Goal: Book appointment/travel/reservation

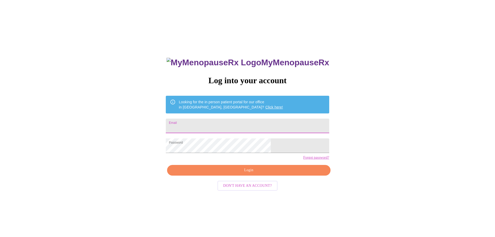
click at [225, 124] on input "Email" at bounding box center [247, 125] width 163 height 15
type input "rolande210@gmail.com"
click at [247, 173] on span "Login" at bounding box center [248, 170] width 151 height 6
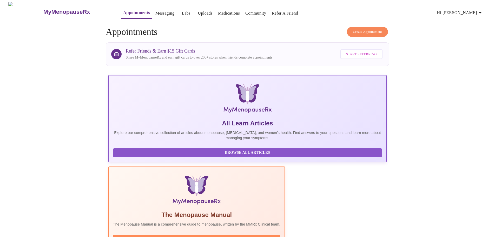
click at [371, 29] on span "Create Appointment" at bounding box center [367, 32] width 29 height 6
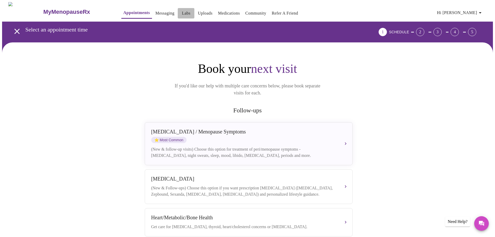
click at [182, 11] on link "Labs" at bounding box center [186, 13] width 9 height 7
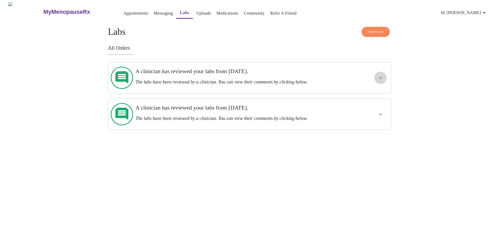
click at [380, 75] on icon "show more" at bounding box center [380, 78] width 6 height 6
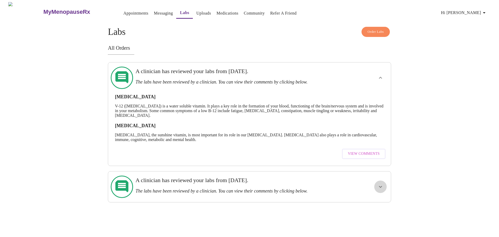
click at [379, 183] on icon "show more" at bounding box center [380, 186] width 6 height 6
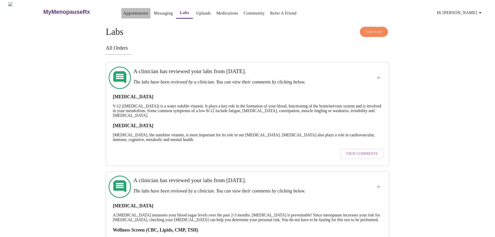
click at [123, 10] on link "Appointments" at bounding box center [135, 13] width 25 height 7
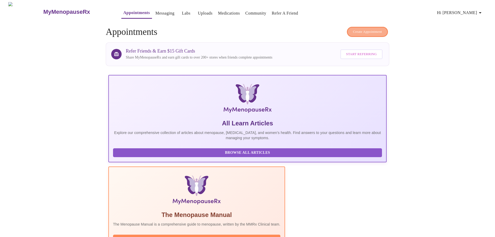
click at [368, 30] on span "Create Appointment" at bounding box center [367, 32] width 29 height 6
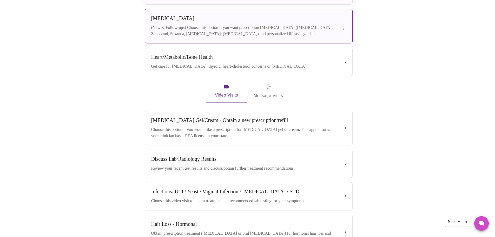
scroll to position [203, 0]
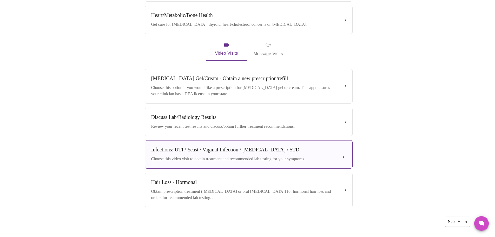
click at [336, 153] on div "Infections: UTI / Yeast / Vaginal Infection / Herpes / STD Choose this video vi…" at bounding box center [248, 153] width 195 height 15
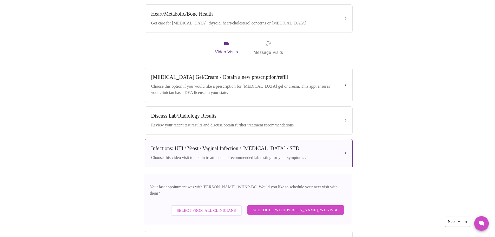
scroll to position [259, 0]
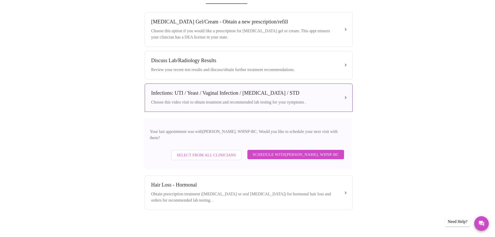
click at [217, 153] on span "Select from All Clinicians" at bounding box center [206, 154] width 59 height 7
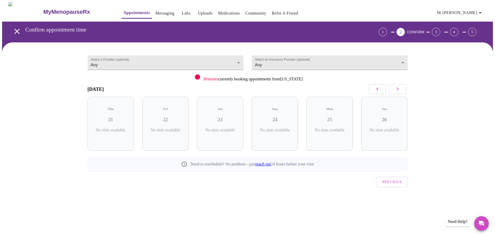
scroll to position [0, 0]
click at [178, 132] on p "1 Slots Left ( 1 Total)" at bounding box center [169, 133] width 19 height 10
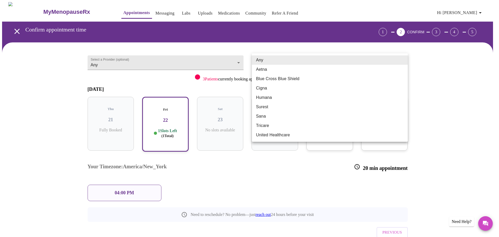
click at [402, 61] on body "MyMenopauseRx Appointments Messaging Labs Uploads Medications Community Refer a…" at bounding box center [249, 132] width 494 height 261
click at [280, 79] on li "Blue Cross Blue Shield" at bounding box center [330, 78] width 156 height 9
type input "Blue Cross Blue Shield"
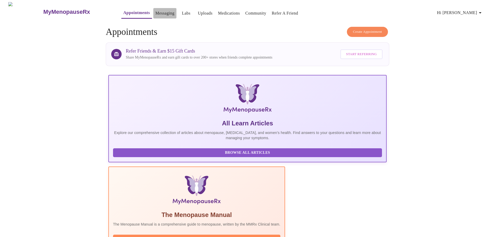
click at [155, 13] on link "Messaging" at bounding box center [164, 13] width 19 height 7
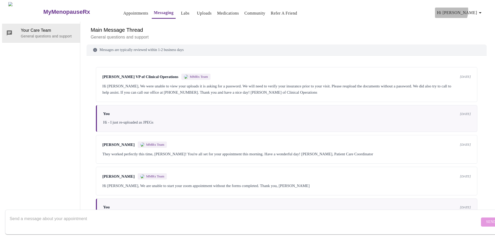
click at [466, 9] on span "Hi [PERSON_NAME]" at bounding box center [460, 12] width 46 height 7
click at [467, 19] on li "Billing" at bounding box center [471, 20] width 24 height 9
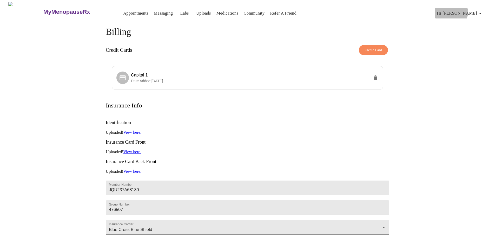
click at [471, 10] on span "Hi [PERSON_NAME]" at bounding box center [460, 13] width 46 height 7
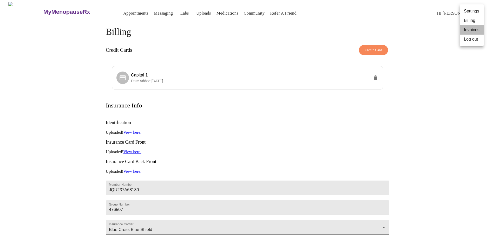
click at [473, 31] on li "Invoices" at bounding box center [471, 29] width 24 height 9
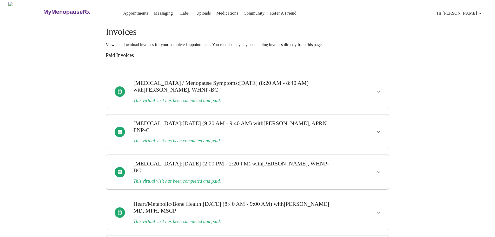
click at [368, 89] on div at bounding box center [363, 91] width 46 height 30
click at [378, 89] on icon "show more" at bounding box center [378, 91] width 6 height 6
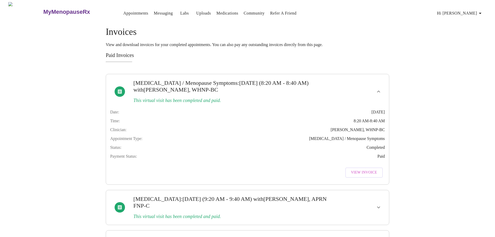
click at [364, 176] on span "View Invoice" at bounding box center [364, 172] width 26 height 6
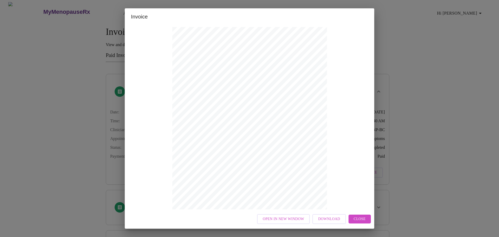
click at [356, 216] on span "Close" at bounding box center [359, 219] width 12 height 6
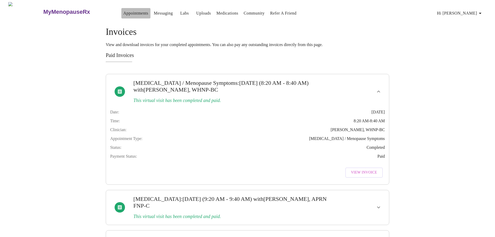
click at [123, 10] on link "Appointments" at bounding box center [135, 13] width 25 height 7
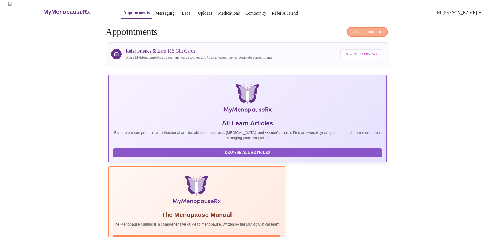
click at [374, 29] on span "Create Appointment" at bounding box center [367, 32] width 29 height 6
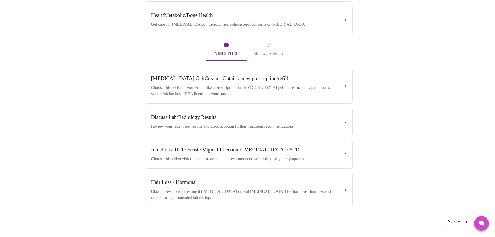
scroll to position [203, 0]
click at [272, 157] on div "Choose this video visit to obtain treatment and recommended lab testing for you…" at bounding box center [243, 159] width 184 height 6
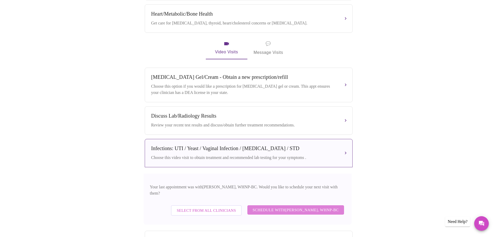
click at [319, 209] on span "Schedule with Meghan Matz, WHNP-BC" at bounding box center [295, 209] width 86 height 7
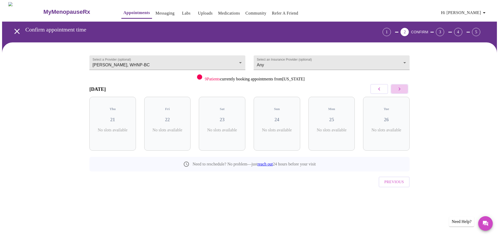
click at [398, 89] on icon "button" at bounding box center [399, 89] width 6 height 6
click at [237, 64] on body "MyMenopauseRx Appointments Messaging Labs Uploads Medications Community Refer a…" at bounding box center [249, 107] width 494 height 211
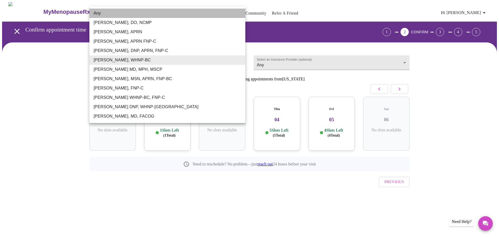
click at [111, 13] on li "Any" at bounding box center [167, 13] width 156 height 9
type input "Any"
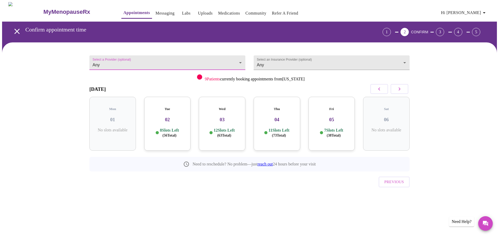
click at [381, 89] on icon "button" at bounding box center [379, 89] width 6 height 6
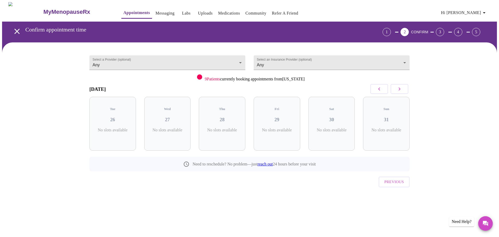
click at [381, 89] on icon "button" at bounding box center [379, 89] width 6 height 6
click at [218, 133] on span "( 1 Total)" at bounding box center [224, 135] width 12 height 4
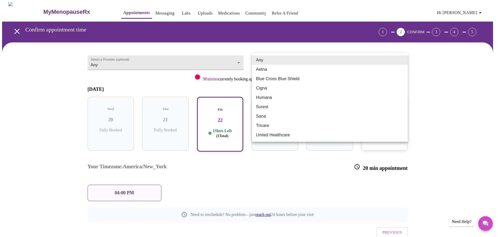
click at [275, 64] on body "MyMenopauseRx Appointments Messaging Labs Uploads Medications Community Refer a…" at bounding box center [249, 132] width 494 height 261
click at [273, 77] on li "Blue Cross Blue Shield" at bounding box center [330, 78] width 156 height 9
type input "Blue Cross Blue Shield"
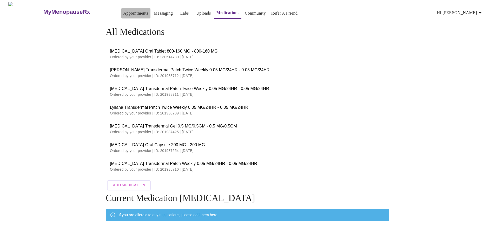
click at [123, 11] on link "Appointments" at bounding box center [135, 13] width 25 height 7
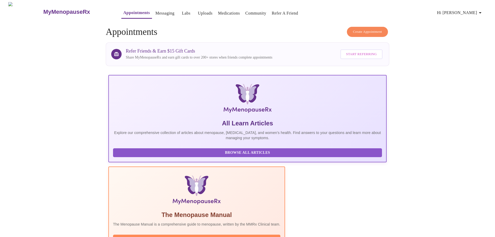
click at [52, 9] on h3 "MyMenopauseRx" at bounding box center [66, 12] width 47 height 7
click at [463, 12] on span "Hi [PERSON_NAME]" at bounding box center [460, 12] width 46 height 7
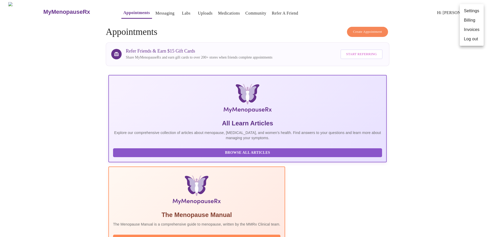
click at [171, 9] on div at bounding box center [249, 118] width 499 height 237
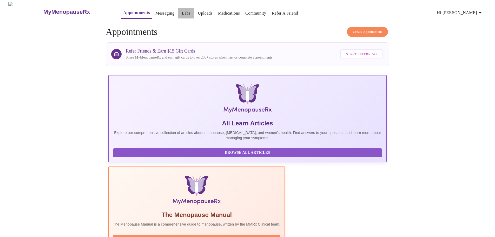
click at [182, 10] on link "Labs" at bounding box center [186, 13] width 9 height 7
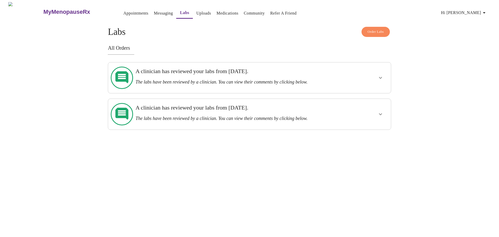
click at [125, 11] on link "Appointments" at bounding box center [135, 13] width 25 height 7
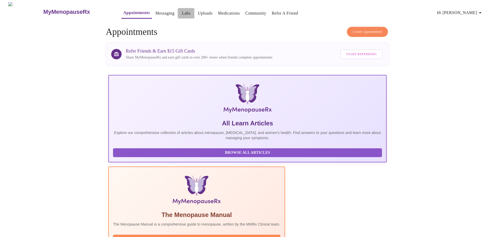
click at [182, 11] on link "Labs" at bounding box center [186, 13] width 9 height 7
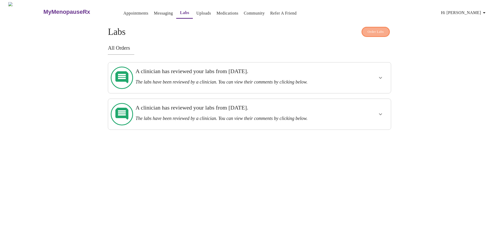
click at [374, 30] on span "Order Labs" at bounding box center [375, 32] width 16 height 6
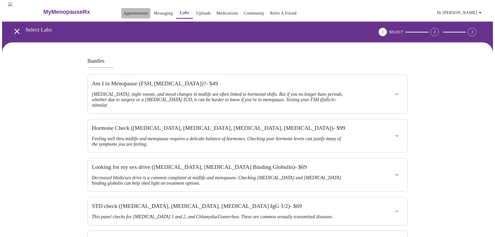
click at [130, 13] on link "Appointments" at bounding box center [135, 13] width 25 height 7
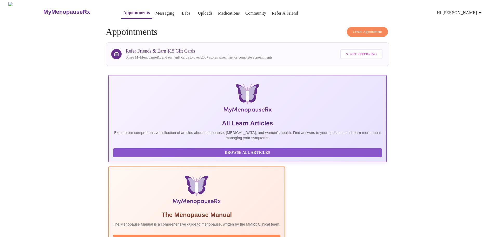
click at [198, 11] on link "Uploads" at bounding box center [205, 13] width 15 height 7
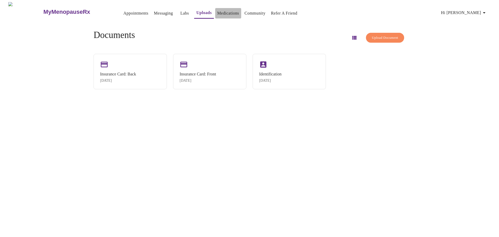
click at [217, 10] on link "Medications" at bounding box center [228, 13] width 22 height 7
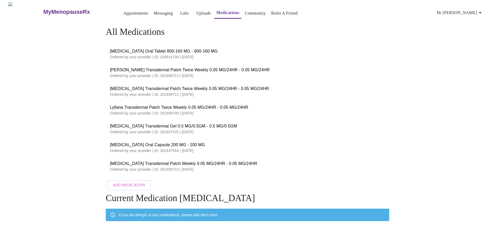
click at [245, 11] on link "Community" at bounding box center [255, 13] width 21 height 7
